Goal: Use online tool/utility: Utilize a website feature to perform a specific function

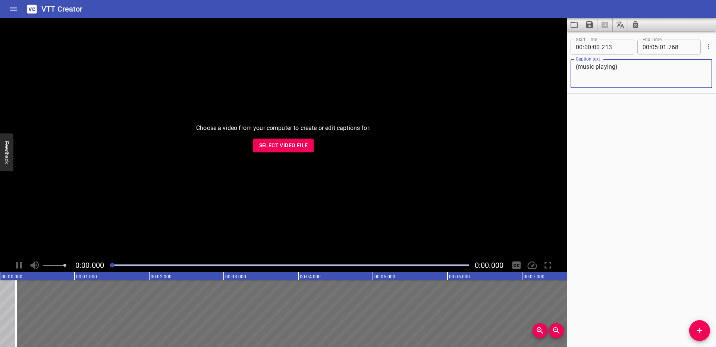
click at [272, 143] on span "Select Video File" at bounding box center [283, 145] width 49 height 9
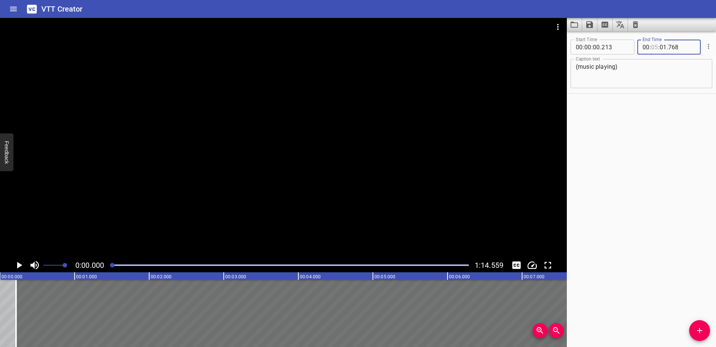
click at [653, 48] on input "number" at bounding box center [654, 47] width 7 height 15
type input "01"
type input "14"
type input "768"
click at [648, 150] on div "Start Time 00 : 00 : 00 . 213 Start Time End Time 00 : 01 : 14 . 768 End Time C…" at bounding box center [641, 188] width 149 height 315
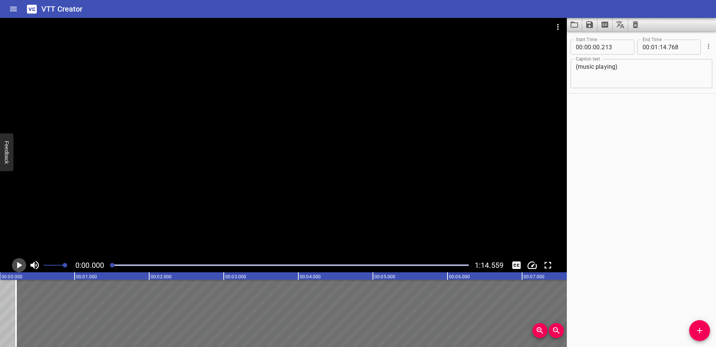
click at [18, 265] on icon "Play/Pause" at bounding box center [19, 265] width 5 height 7
click at [463, 265] on div "Play progress" at bounding box center [289, 264] width 359 height 1
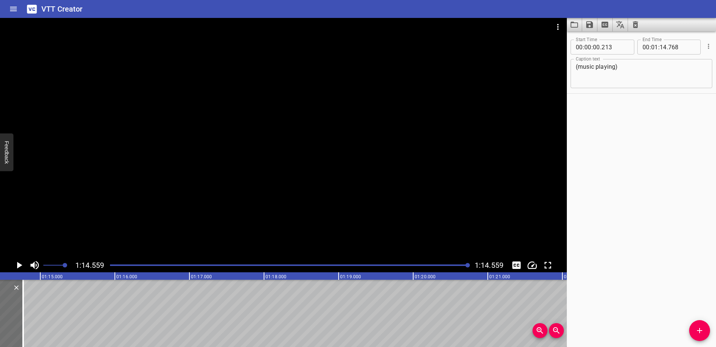
scroll to position [0, 5563]
click at [593, 26] on icon "Save captions to file" at bounding box center [589, 24] width 7 height 7
click at [594, 40] on li "Save to VTT file" at bounding box center [609, 40] width 55 height 13
click at [702, 150] on div "Start Time 00 : 00 : 00 . 213 Start Time End Time 00 : 01 : 14 . 768 End Time C…" at bounding box center [641, 188] width 149 height 315
